Goal: Entertainment & Leisure: Consume media (video, audio)

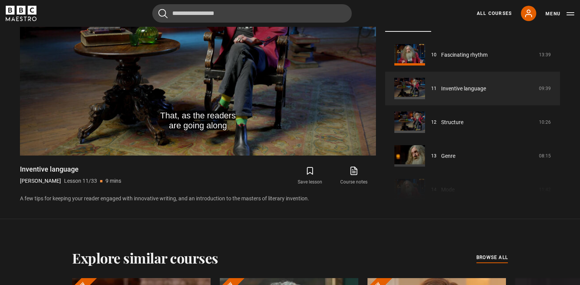
scroll to position [329, 0]
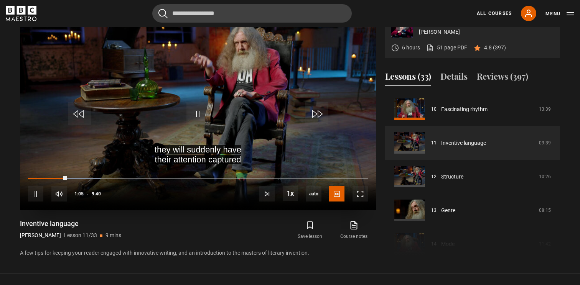
click at [216, 108] on video "Video Player" at bounding box center [198, 110] width 356 height 200
click at [195, 111] on span "Video Player" at bounding box center [197, 113] width 23 height 23
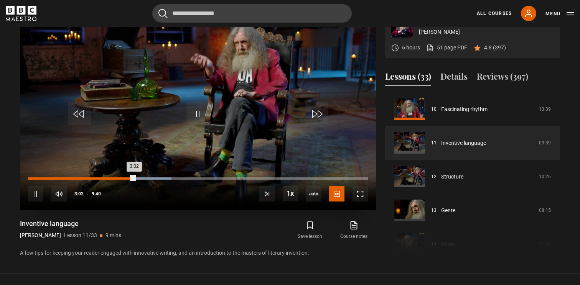
click at [84, 179] on div "1:36" at bounding box center [84, 179] width 1 height 2
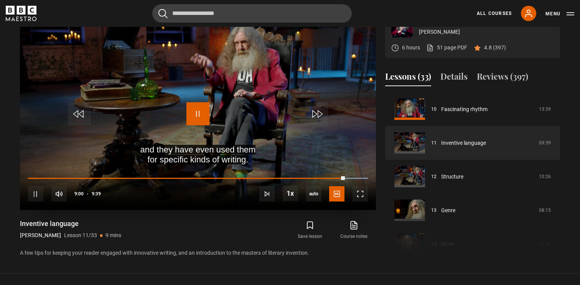
click at [194, 114] on span "Video Player" at bounding box center [197, 113] width 23 height 23
click at [199, 114] on span "Video Player" at bounding box center [197, 113] width 23 height 23
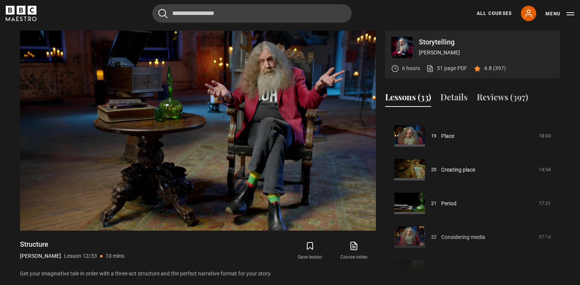
scroll to position [639, 0]
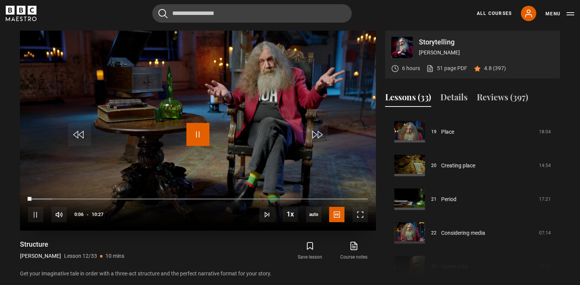
click at [201, 131] on span "Video Player" at bounding box center [197, 134] width 23 height 23
